Goal: Task Accomplishment & Management: Manage account settings

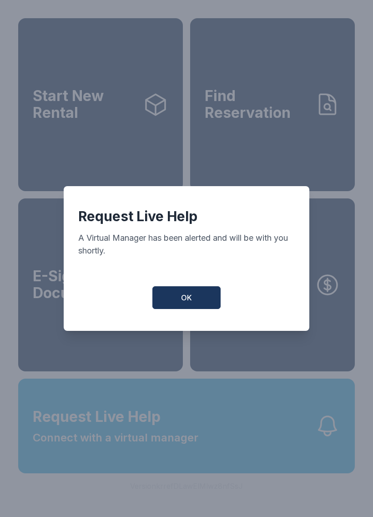
click at [195, 306] on button "OK" at bounding box center [186, 297] width 68 height 23
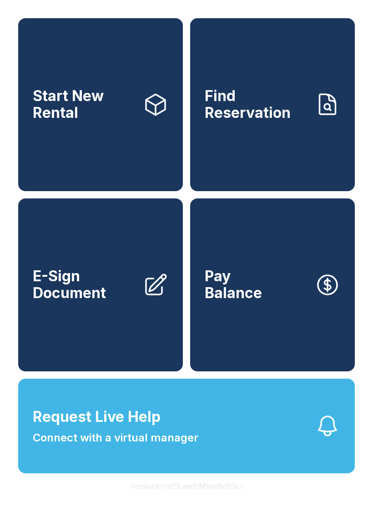
click at [241, 446] on button "Request Live Help Connect with a virtual manager" at bounding box center [186, 425] width 337 height 95
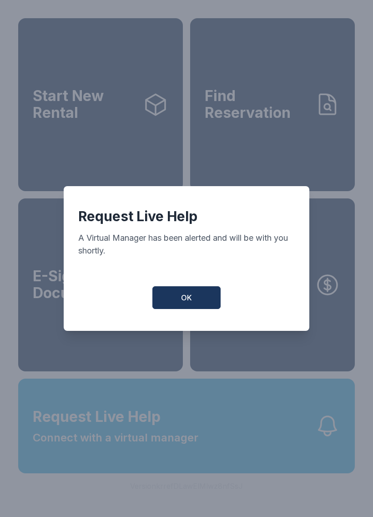
click at [202, 291] on button "OK" at bounding box center [186, 297] width 68 height 23
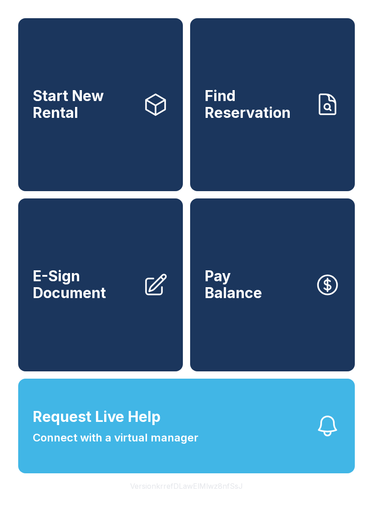
click at [246, 447] on button "Request Live Help Connect with a virtual manager" at bounding box center [186, 425] width 337 height 95
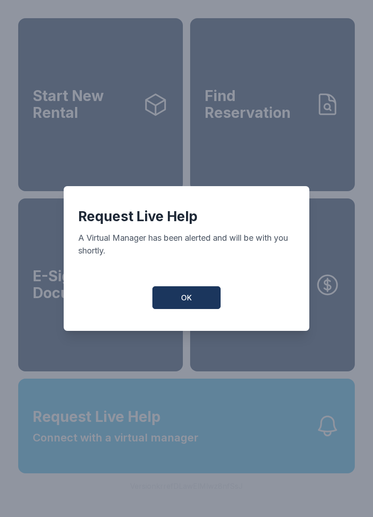
click at [181, 297] on span "OK" at bounding box center [186, 297] width 11 height 11
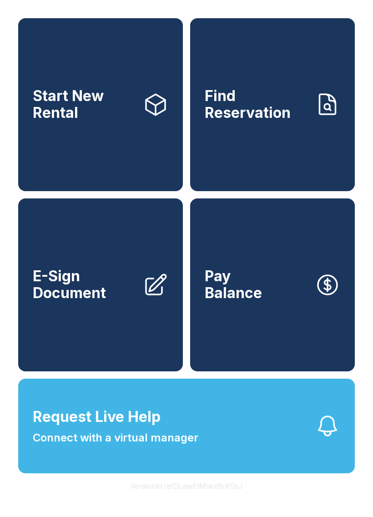
click at [329, 438] on icon "button" at bounding box center [327, 425] width 25 height 25
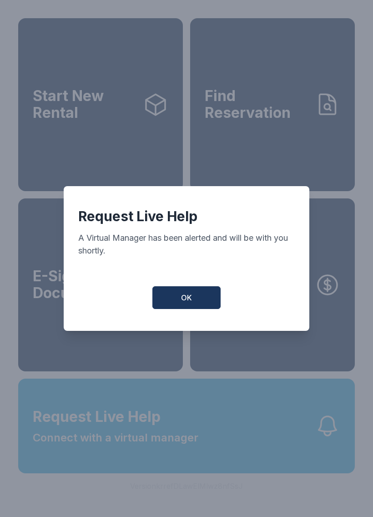
click at [195, 305] on button "OK" at bounding box center [186, 297] width 68 height 23
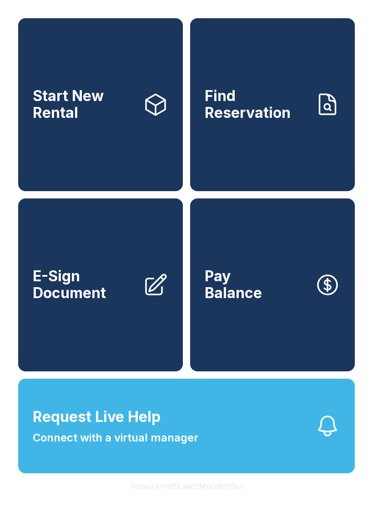
click at [311, 436] on button "Request Live Help Connect with a virtual manager" at bounding box center [186, 425] width 337 height 95
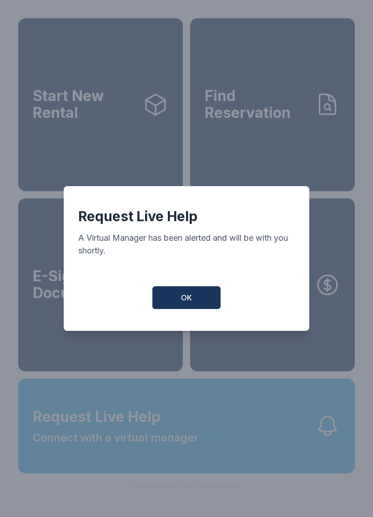
click at [187, 297] on span "OK" at bounding box center [186, 297] width 11 height 11
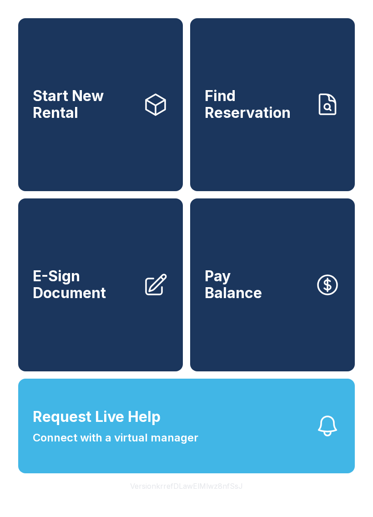
click at [277, 464] on button "Request Live Help Connect with a virtual manager" at bounding box center [186, 425] width 337 height 95
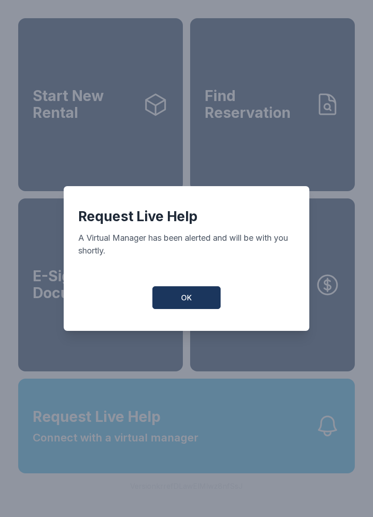
click at [188, 289] on div "Request Live Help A Virtual Manager has been alerted and will be with you short…" at bounding box center [187, 258] width 246 height 145
click at [182, 300] on span "OK" at bounding box center [186, 297] width 11 height 11
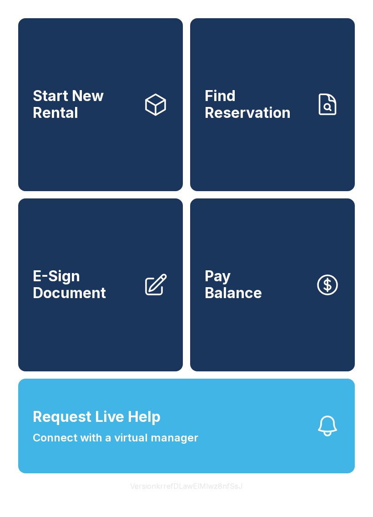
click at [206, 459] on button "Request Live Help Connect with a virtual manager" at bounding box center [186, 425] width 337 height 95
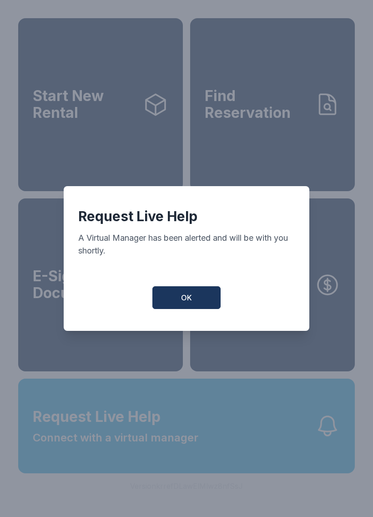
click at [190, 293] on button "OK" at bounding box center [186, 297] width 68 height 23
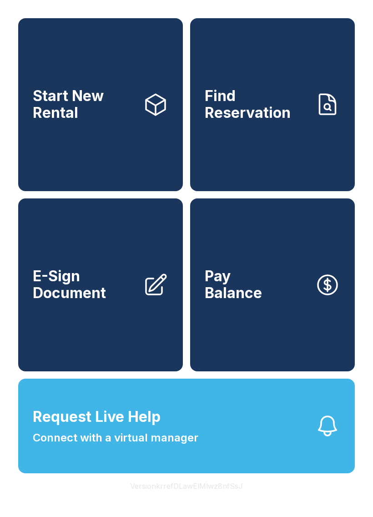
click at [198, 457] on button "Request Live Help Connect with a virtual manager" at bounding box center [186, 425] width 337 height 95
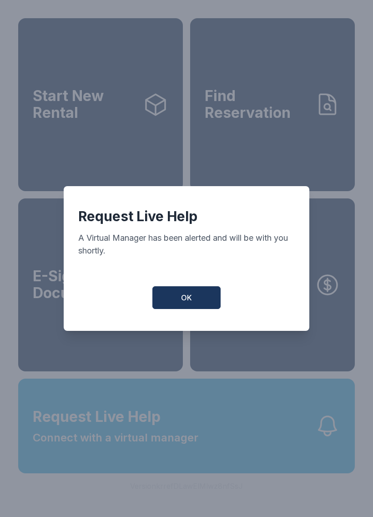
click at [198, 289] on div "Request Live Help A Virtual Manager has been alerted and will be with you short…" at bounding box center [187, 258] width 246 height 145
click at [198, 288] on div "Request Live Help A Virtual Manager has been alerted and will be with you short…" at bounding box center [187, 258] width 246 height 145
click at [189, 301] on span "OK" at bounding box center [186, 297] width 11 height 11
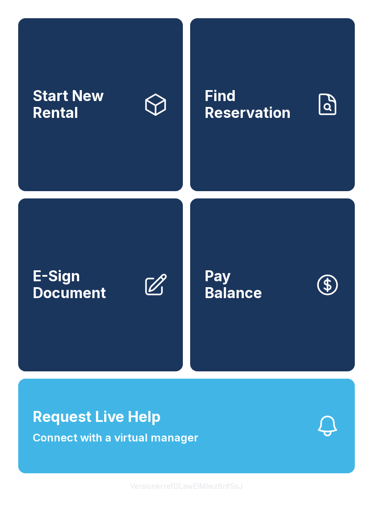
click at [152, 427] on span "Request Live Help" at bounding box center [97, 417] width 128 height 22
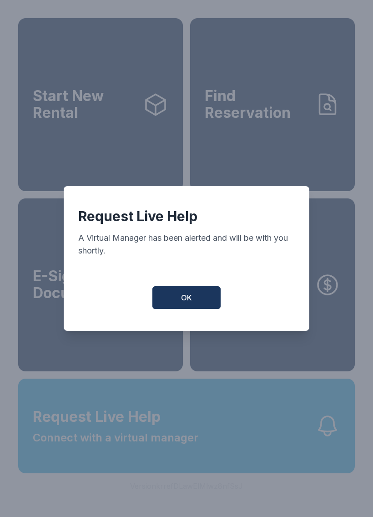
click at [191, 303] on span "OK" at bounding box center [186, 297] width 11 height 11
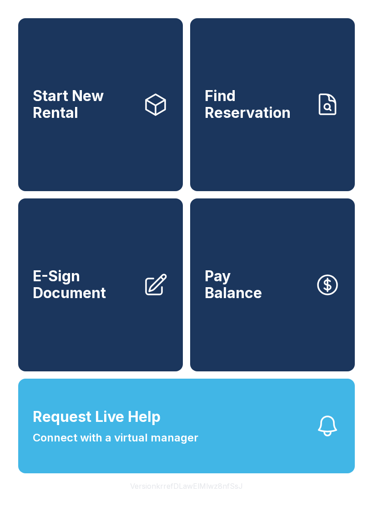
click at [222, 451] on button "Request Live Help Connect with a virtual manager" at bounding box center [186, 425] width 337 height 95
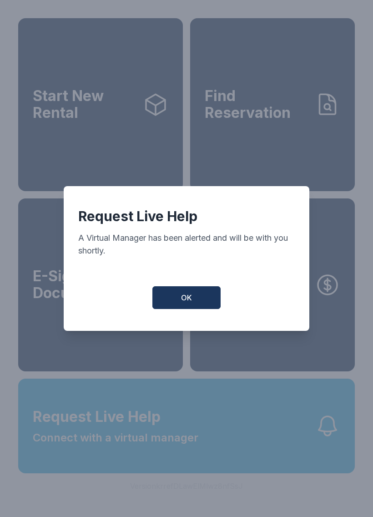
click at [187, 303] on span "OK" at bounding box center [186, 297] width 11 height 11
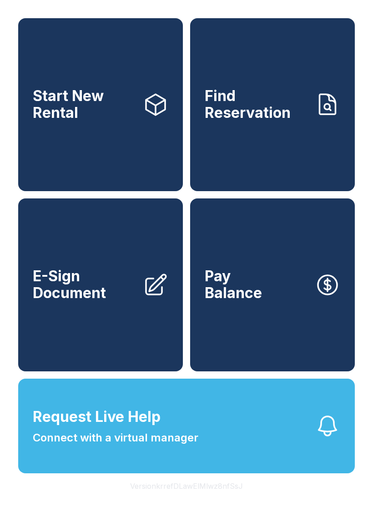
click at [122, 143] on link "Start New Rental" at bounding box center [100, 104] width 165 height 173
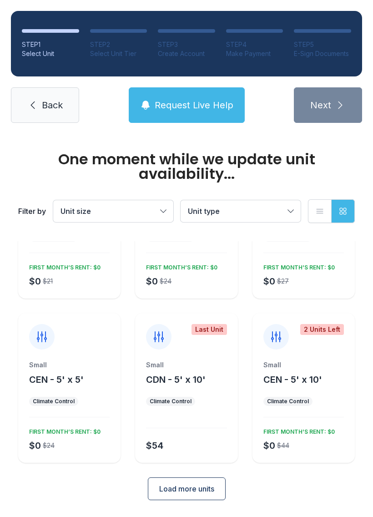
scroll to position [94, 0]
click at [49, 108] on span "Back" at bounding box center [52, 105] width 21 height 13
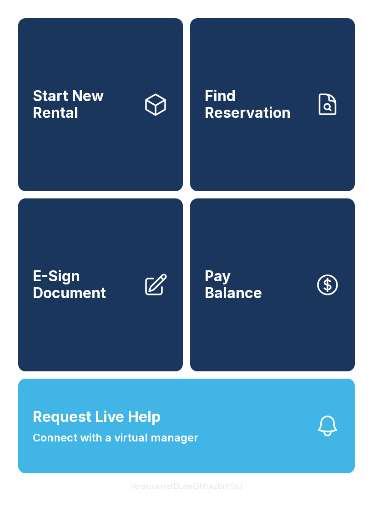
click at [308, 334] on button "Pay Balance" at bounding box center [272, 284] width 165 height 173
click at [274, 464] on button "Request Live Help Connect with a virtual manager" at bounding box center [186, 425] width 337 height 95
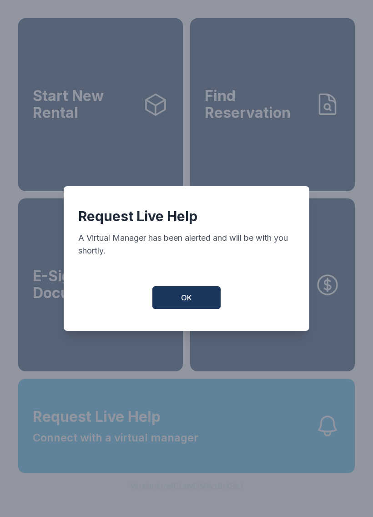
click at [191, 303] on span "OK" at bounding box center [186, 297] width 11 height 11
